Goal: Transaction & Acquisition: Purchase product/service

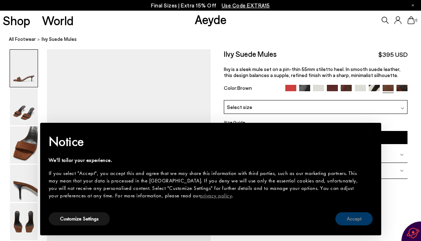
click at [355, 217] on button "Accept" at bounding box center [353, 218] width 37 height 13
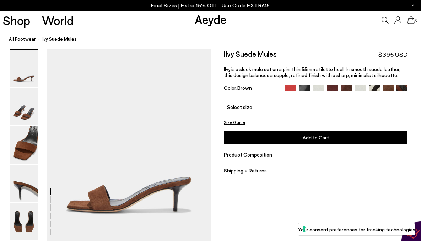
click at [344, 88] on img at bounding box center [345, 90] width 11 height 11
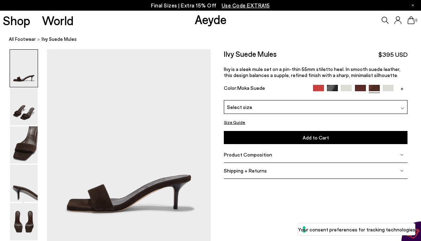
click at [239, 108] on span "Select size" at bounding box center [239, 106] width 25 height 7
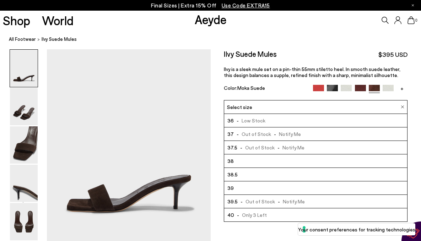
click at [237, 134] on span "-" at bounding box center [238, 134] width 8 height 6
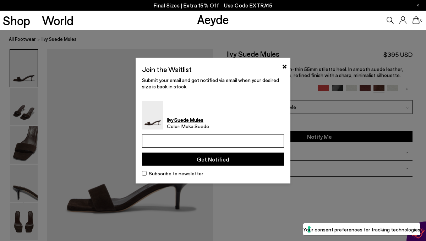
click at [160, 139] on input "email" at bounding box center [213, 141] width 142 height 13
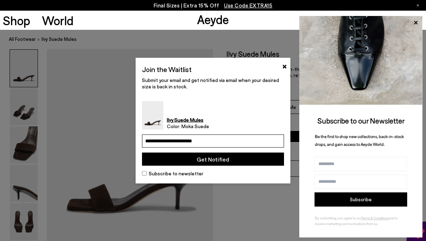
type input "**********"
click at [185, 160] on button "Get Notified" at bounding box center [213, 159] width 142 height 13
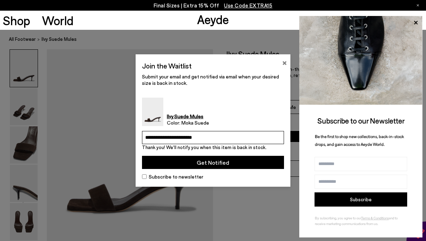
click at [285, 64] on button "×" at bounding box center [284, 62] width 5 height 9
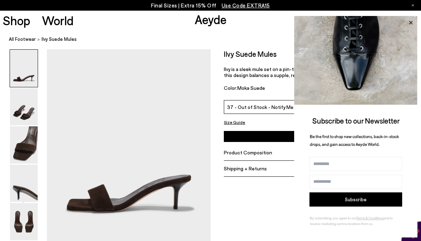
click at [413, 23] on icon at bounding box center [410, 22] width 9 height 9
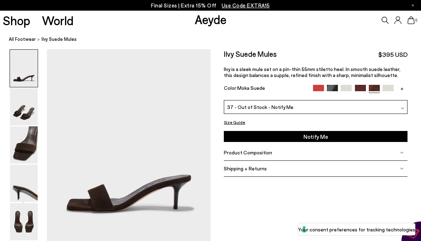
click at [386, 18] on icon at bounding box center [384, 20] width 7 height 7
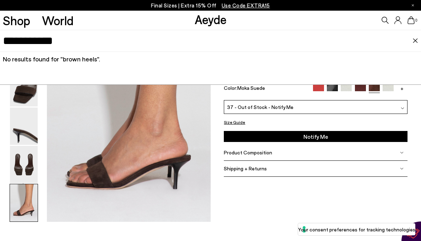
scroll to position [1072, 0]
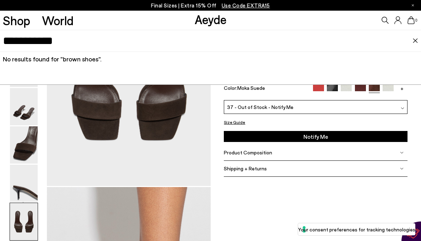
scroll to position [1018, 0]
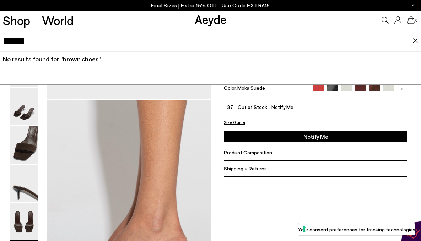
type input "*****"
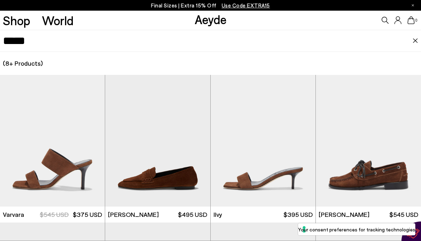
scroll to position [841, 0]
click at [334, 56] on div "(8+ Products) (0 Collections) (0 Pages) (0 Suggestions)" at bounding box center [210, 63] width 421 height 23
